Goal: Task Accomplishment & Management: Manage account settings

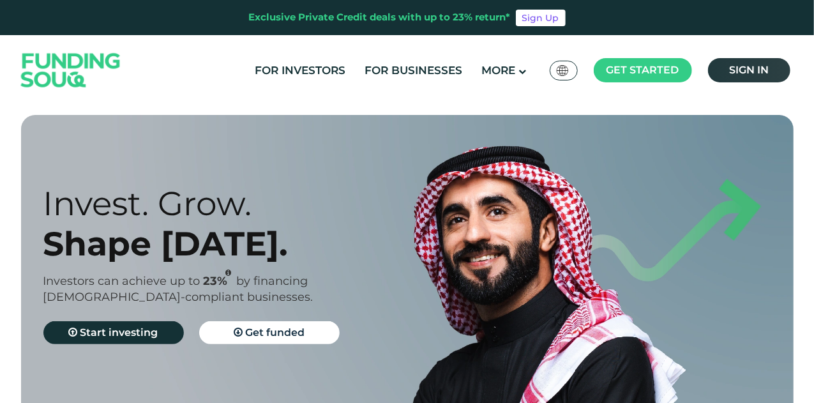
click at [769, 73] on link "Sign in" at bounding box center [749, 70] width 82 height 24
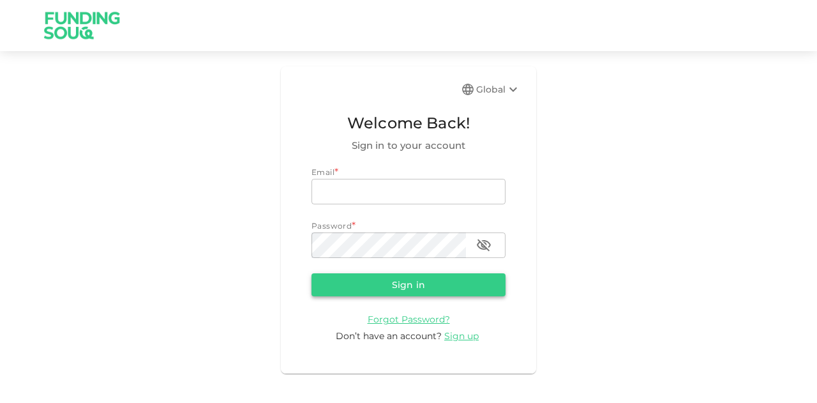
type input "[EMAIL_ADDRESS][PERSON_NAME][DOMAIN_NAME]"
click at [372, 278] on button "Sign in" at bounding box center [409, 284] width 194 height 23
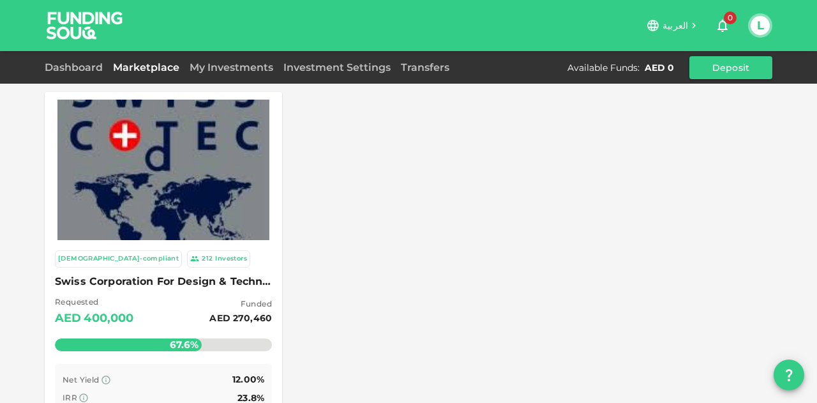
click at [163, 64] on link "Marketplace" at bounding box center [146, 67] width 77 height 12
click at [214, 64] on link "My Investments" at bounding box center [231, 67] width 94 height 12
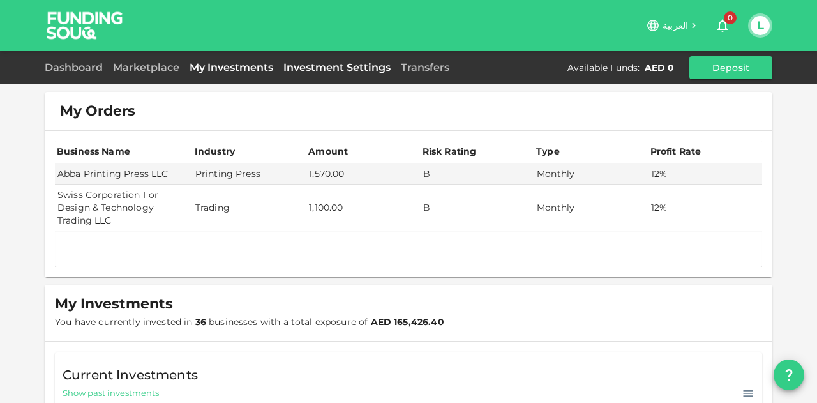
click at [279, 66] on link "Investment Settings" at bounding box center [336, 67] width 117 height 12
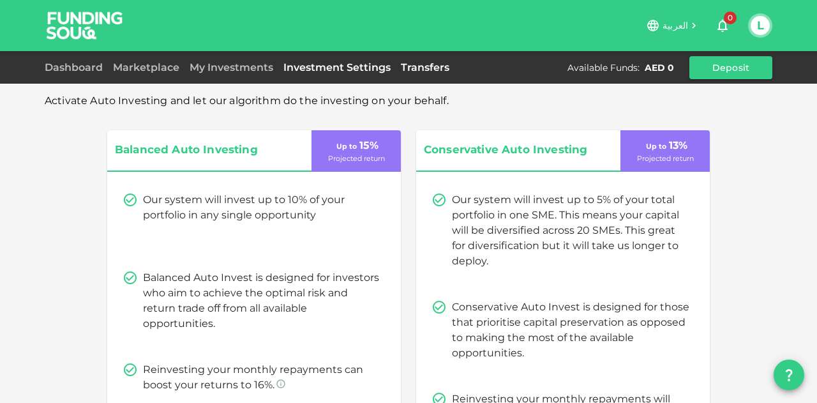
click at [435, 67] on link "Transfers" at bounding box center [425, 67] width 59 height 12
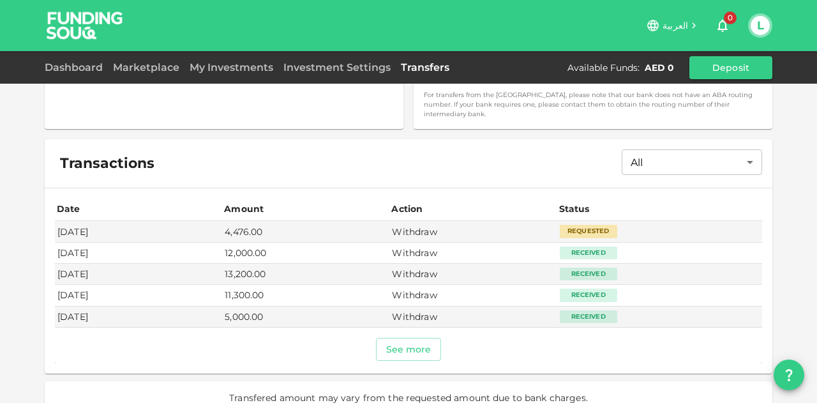
scroll to position [378, 0]
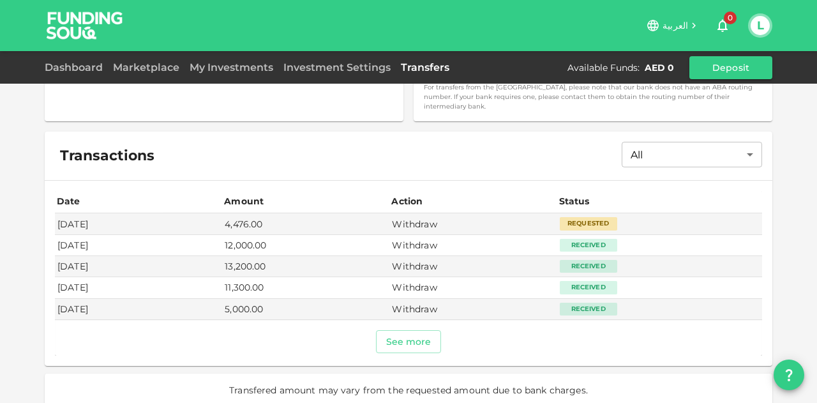
click at [369, 354] on div "Transactions All All ​ Date Amount Action Status Sep 17, 2025 4,476.00 Withdraw…" at bounding box center [409, 268] width 728 height 275
click at [400, 333] on button "See more" at bounding box center [409, 341] width 66 height 23
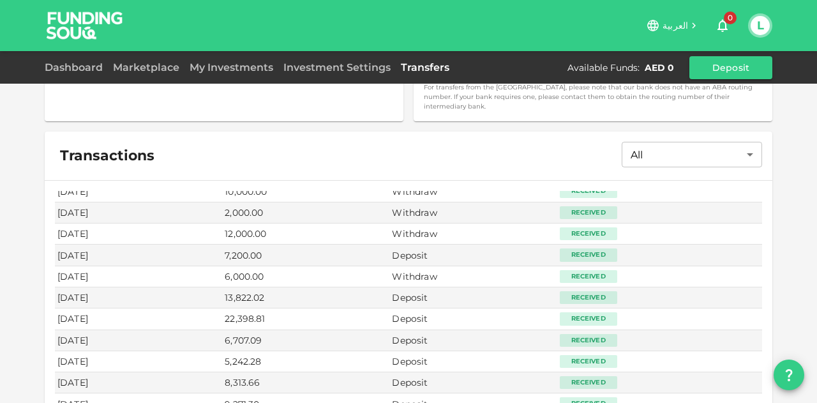
scroll to position [308, 0]
click at [46, 58] on div "Dashboard Marketplace My Investments Investment Settings Transfers Available Fu…" at bounding box center [409, 67] width 728 height 23
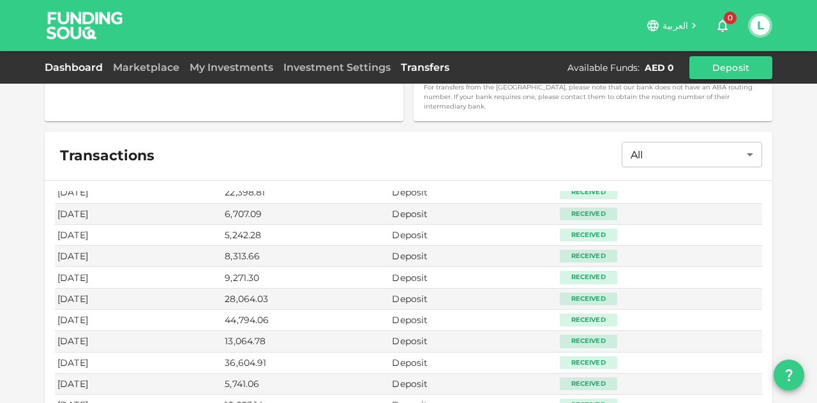
click at [63, 70] on link "Dashboard" at bounding box center [76, 67] width 63 height 12
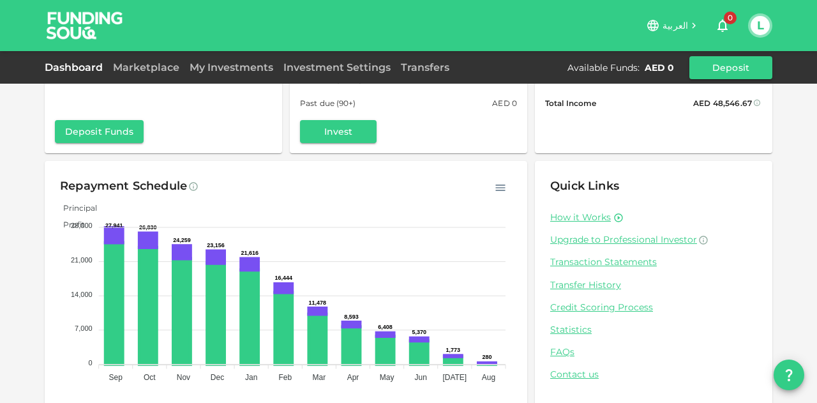
scroll to position [125, 0]
